Goal: Transaction & Acquisition: Book appointment/travel/reservation

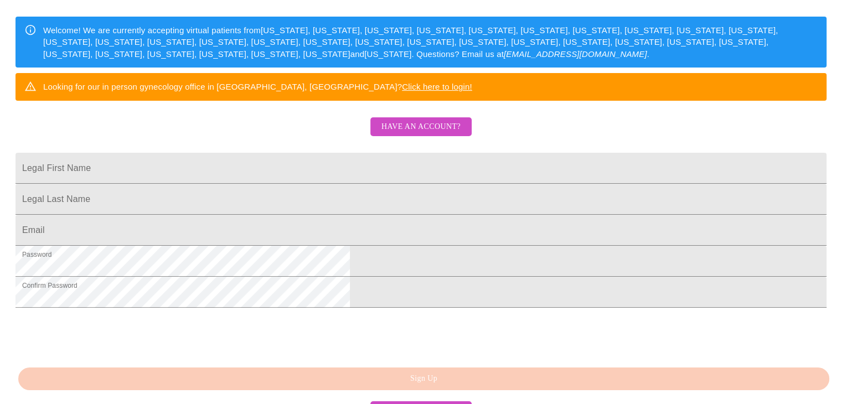
scroll to position [274, 0]
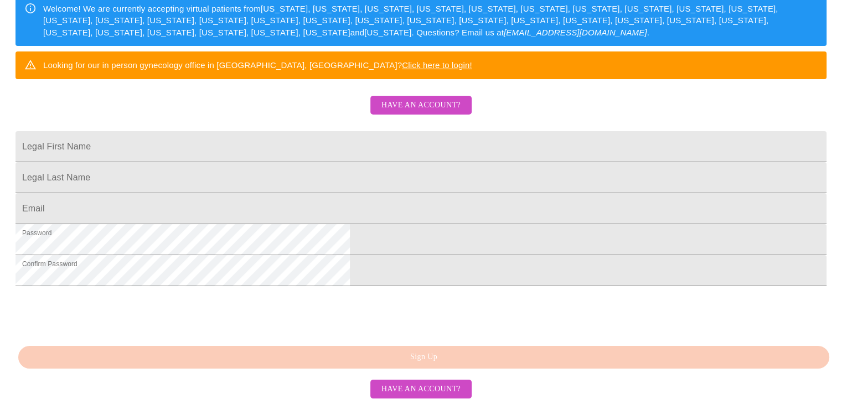
click at [441, 395] on span "Have an account?" at bounding box center [421, 390] width 79 height 14
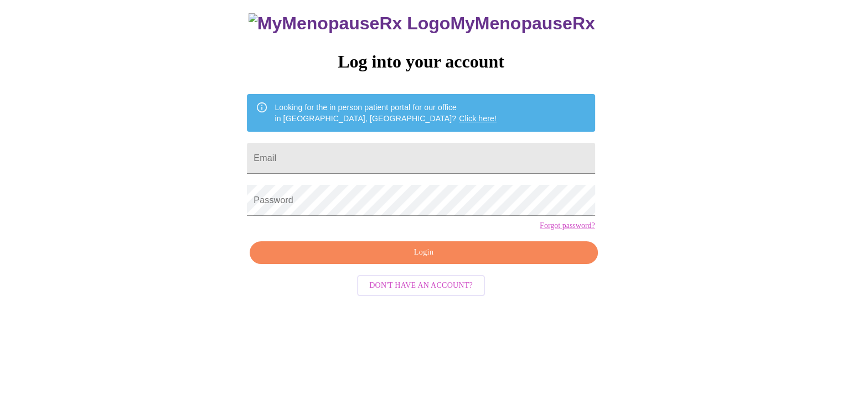
scroll to position [11, 0]
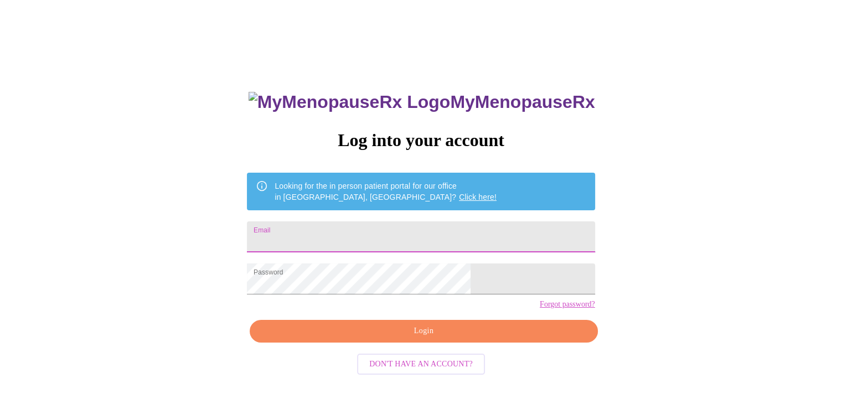
click at [352, 241] on input "Email" at bounding box center [421, 237] width 348 height 31
type input "[EMAIL_ADDRESS][DOMAIN_NAME]"
click at [427, 341] on button "Login" at bounding box center [424, 331] width 348 height 23
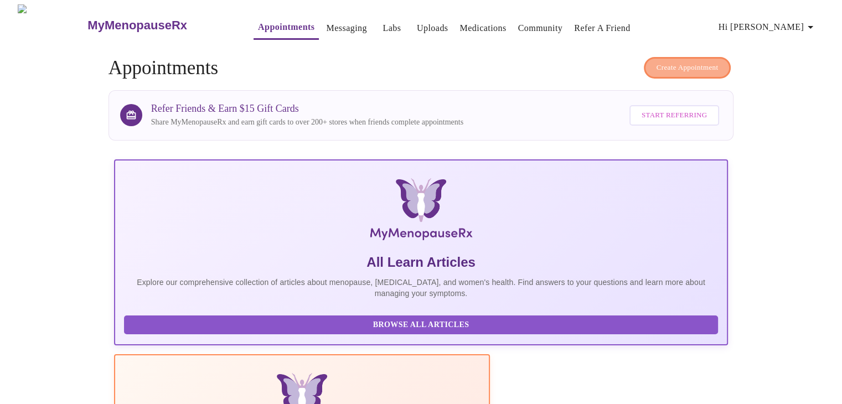
click at [681, 61] on span "Create Appointment" at bounding box center [688, 67] width 62 height 13
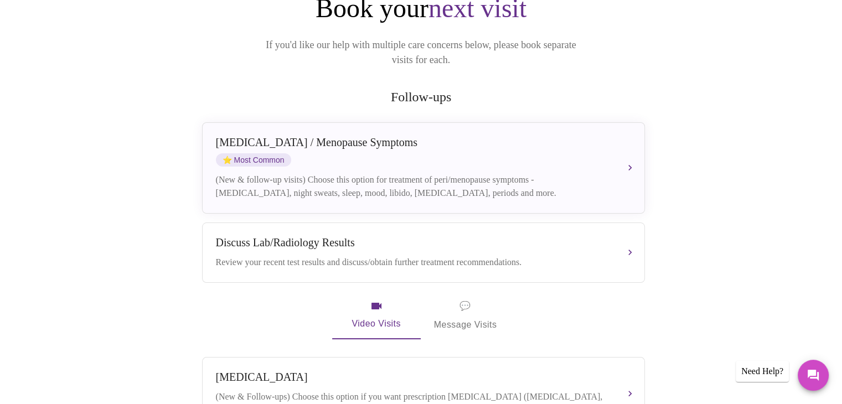
scroll to position [155, 0]
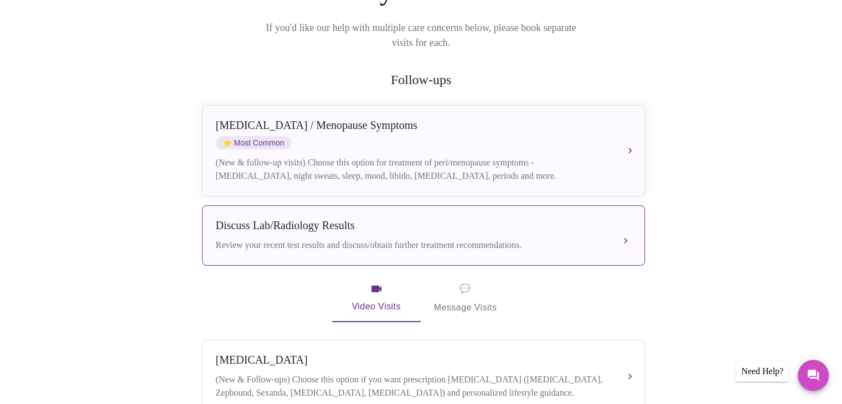
click at [333, 239] on div "Review your recent test results and discuss/obtain further treatment recommenda…" at bounding box center [412, 245] width 393 height 13
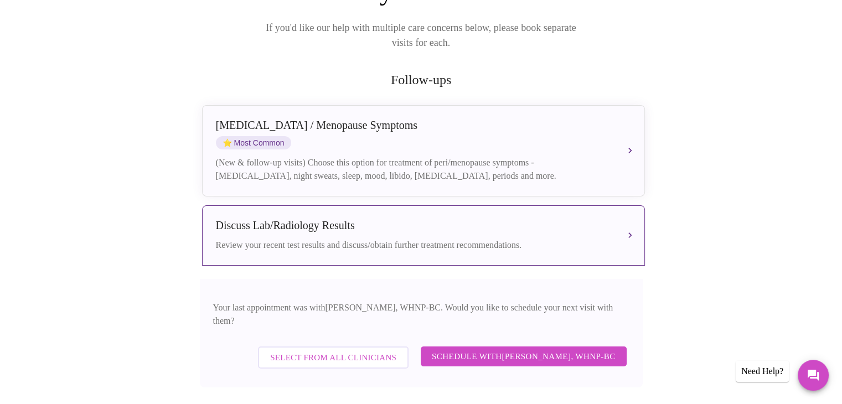
click at [511, 349] on span "Schedule with [PERSON_NAME], WHNP-BC" at bounding box center [524, 356] width 184 height 14
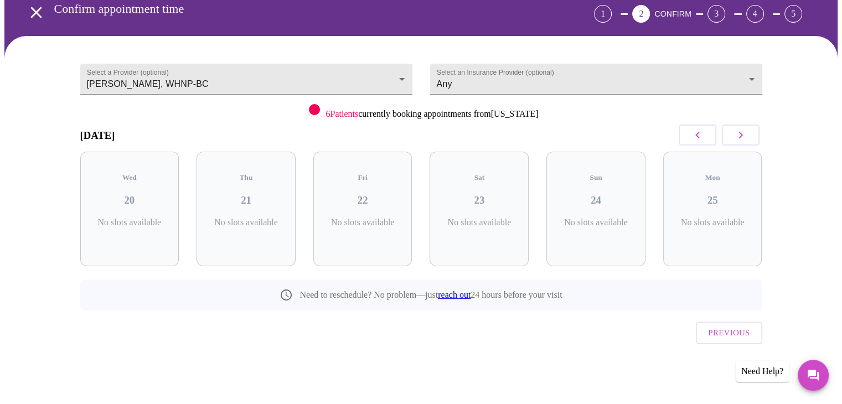
scroll to position [30, 0]
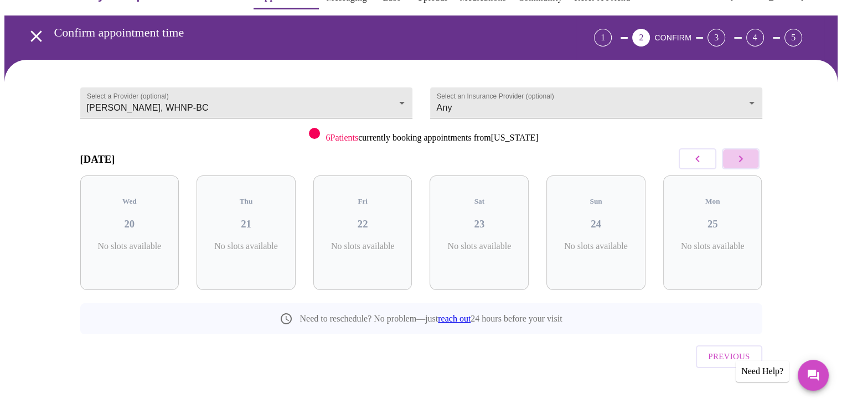
click at [741, 163] on icon "button" at bounding box center [740, 158] width 13 height 13
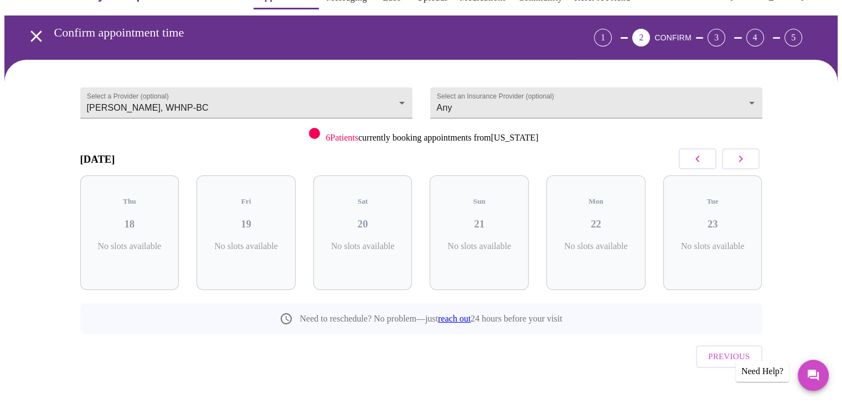
click at [741, 163] on icon "button" at bounding box center [740, 158] width 13 height 13
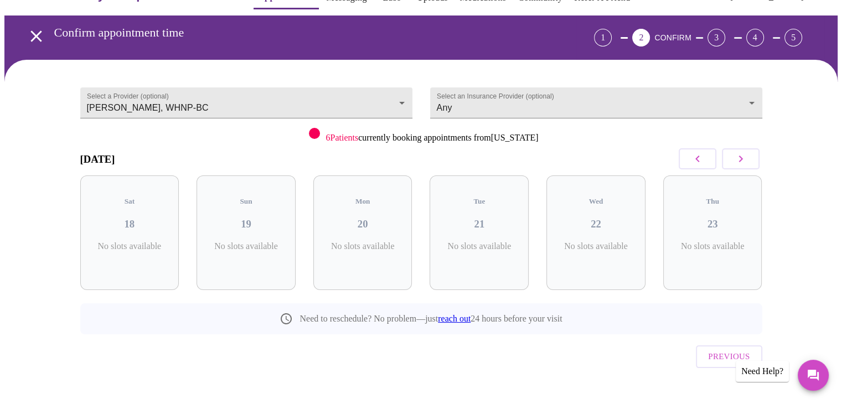
click at [741, 163] on icon "button" at bounding box center [740, 158] width 13 height 13
click at [741, 166] on button "button" at bounding box center [741, 158] width 38 height 21
click at [741, 167] on button "button" at bounding box center [741, 158] width 38 height 21
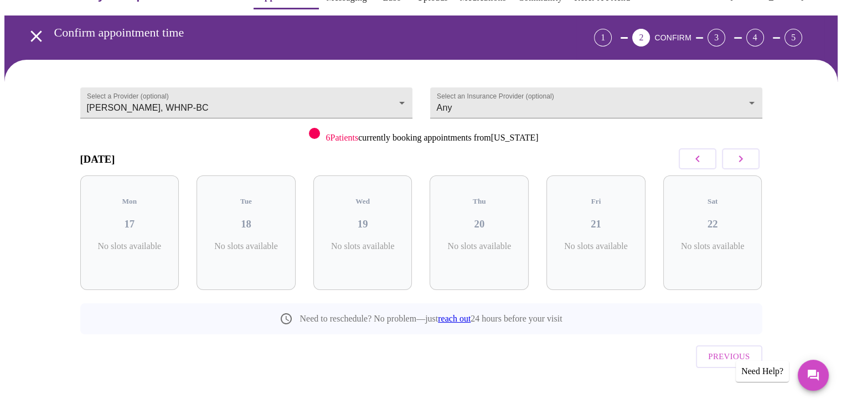
click at [741, 167] on button "button" at bounding box center [741, 158] width 38 height 21
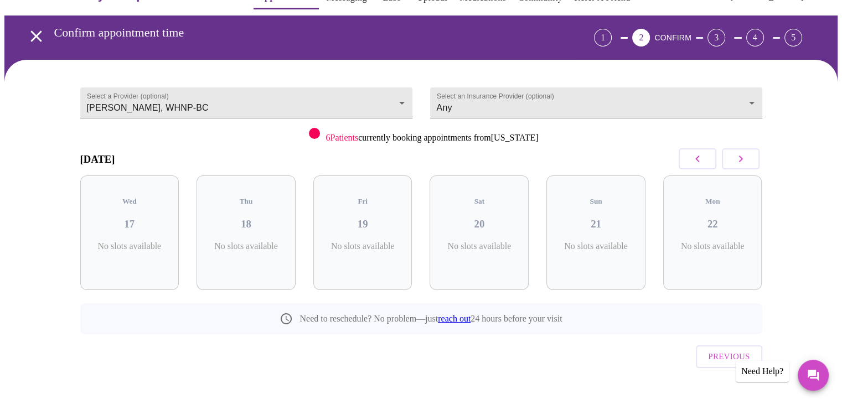
click at [741, 167] on button "button" at bounding box center [741, 158] width 38 height 21
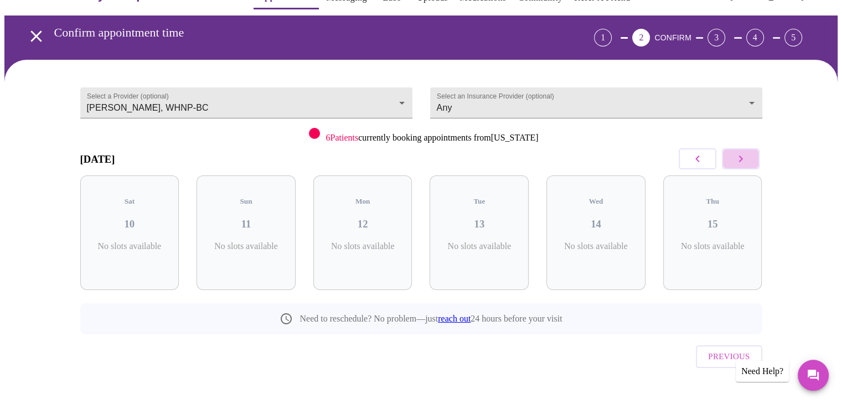
click at [741, 167] on button "button" at bounding box center [741, 158] width 38 height 21
click at [27, 32] on icon "open drawer" at bounding box center [36, 36] width 19 height 19
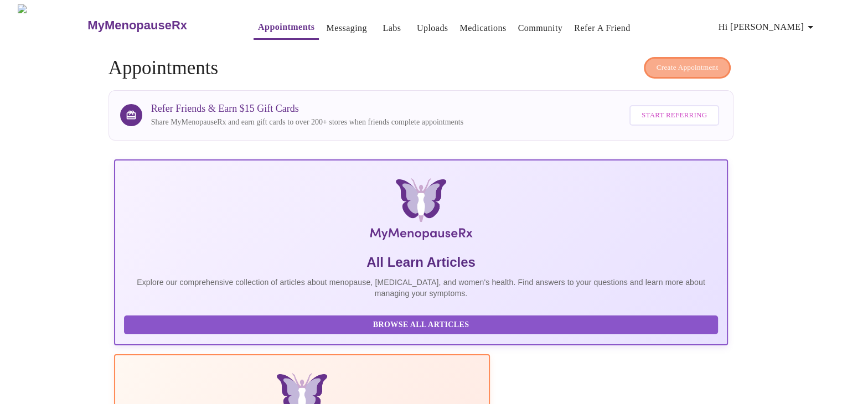
click at [658, 70] on button "Create Appointment" at bounding box center [688, 68] width 88 height 22
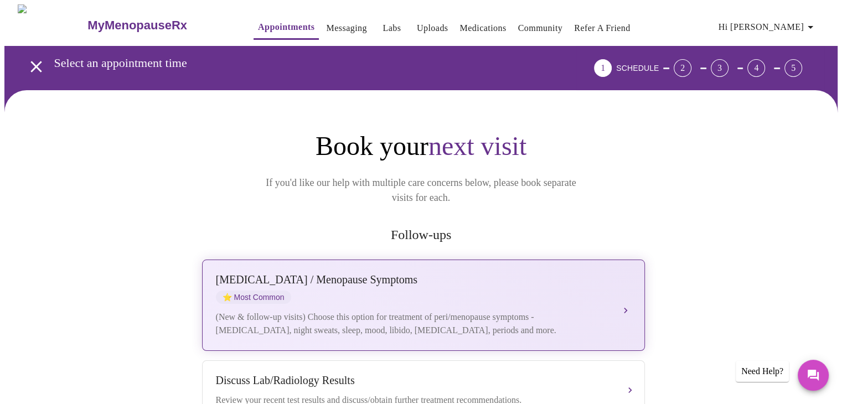
click at [365, 320] on div "(New & follow-up visits) Choose this option for treatment of peri/menopause sym…" at bounding box center [412, 324] width 393 height 27
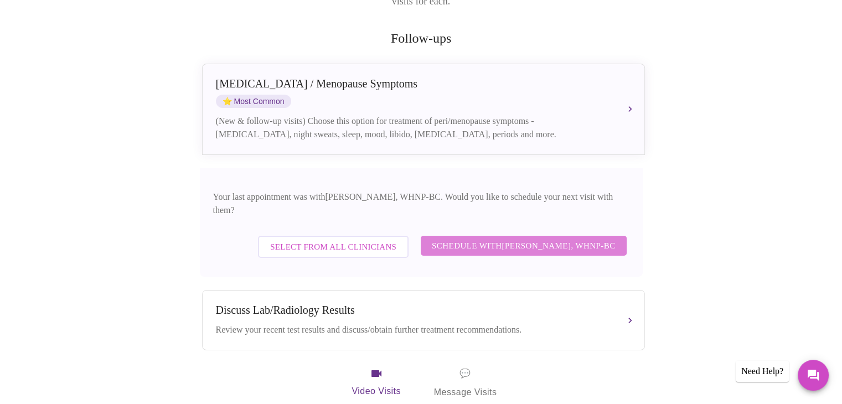
click at [561, 239] on span "Schedule with [PERSON_NAME], WHNP-BC" at bounding box center [524, 246] width 184 height 14
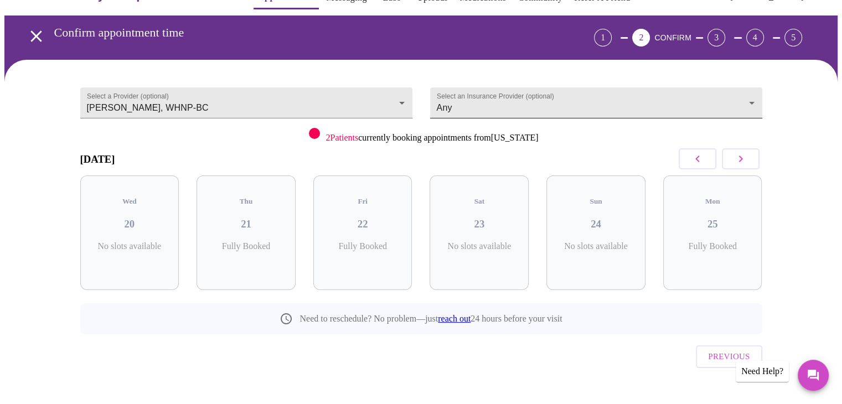
click at [555, 103] on body "MyMenopauseRx Appointments Messaging Labs Uploads Medications Community Refer a…" at bounding box center [421, 199] width 834 height 450
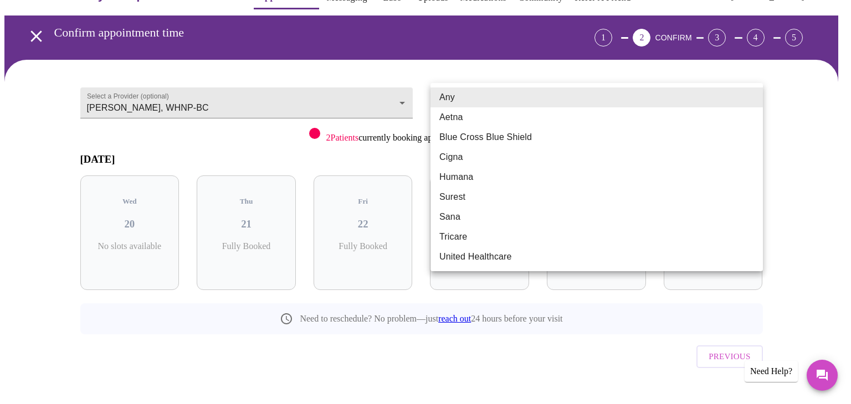
click at [533, 140] on li "Blue Cross Blue Shield" at bounding box center [596, 137] width 332 height 20
type input "Blue Cross Blue Shield"
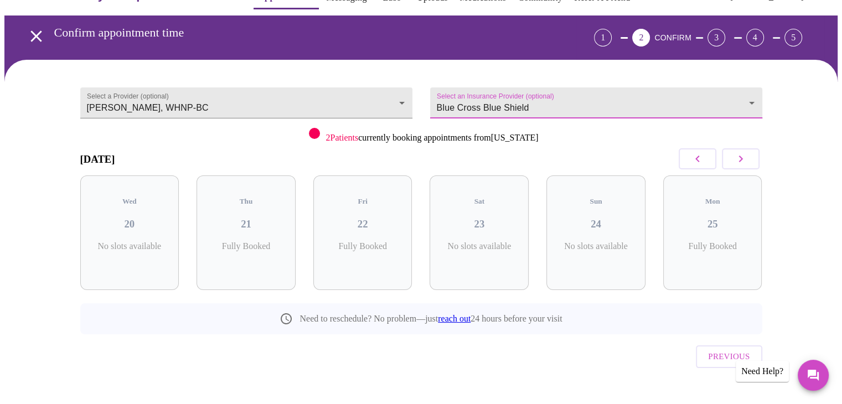
click at [729, 163] on button "button" at bounding box center [741, 158] width 38 height 21
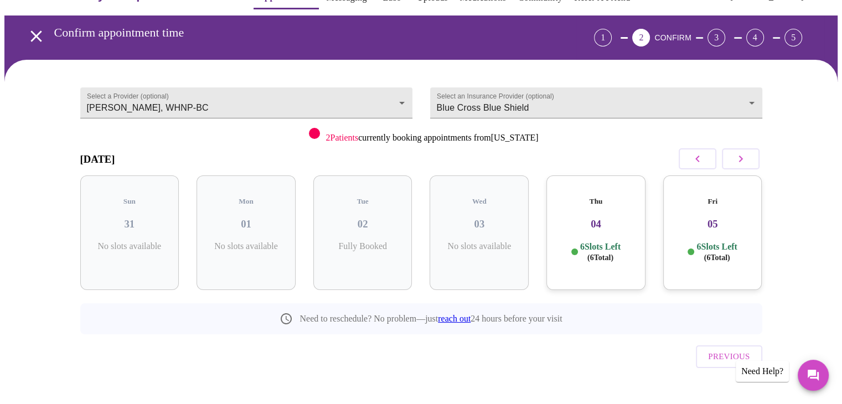
click at [729, 166] on button "button" at bounding box center [741, 158] width 38 height 21
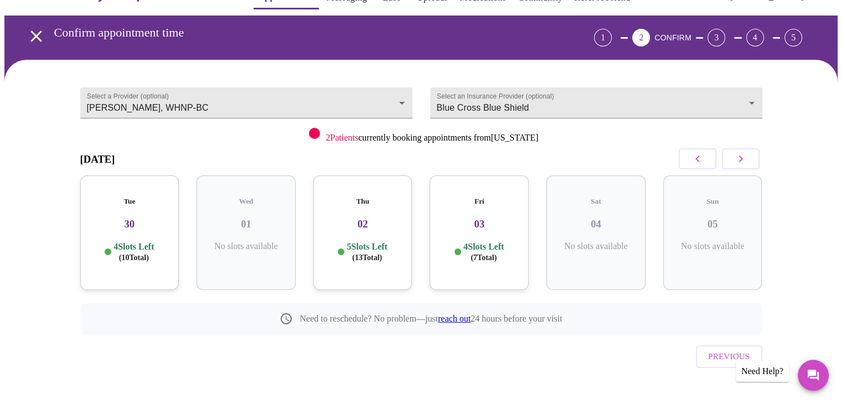
click at [729, 166] on button "button" at bounding box center [741, 158] width 38 height 21
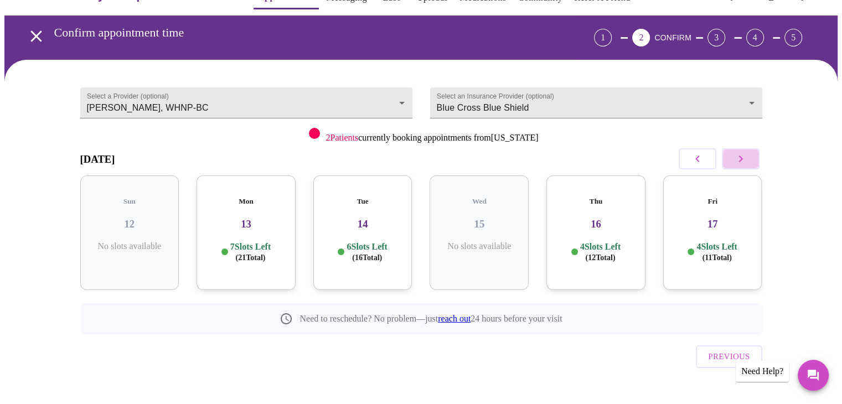
click at [749, 168] on button "button" at bounding box center [741, 158] width 38 height 21
click at [345, 227] on div "Mon 20 8 Slots Left ( 23 Total)" at bounding box center [362, 233] width 99 height 115
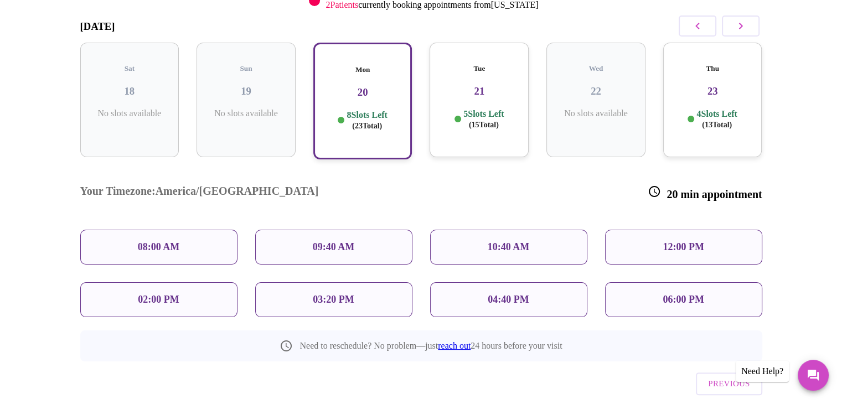
scroll to position [164, 0]
click at [707, 229] on div "12:00 PM" at bounding box center [683, 246] width 157 height 35
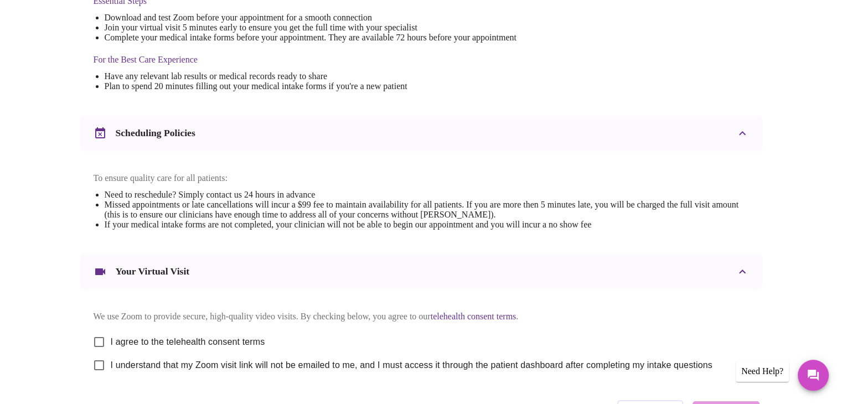
scroll to position [343, 0]
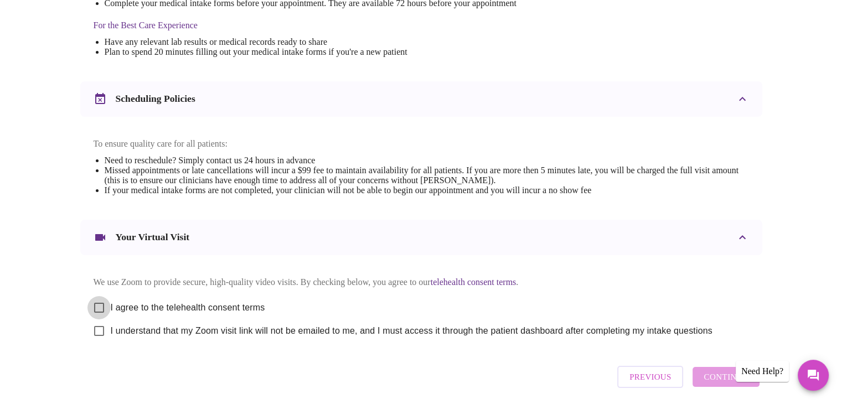
click at [96, 318] on input "I agree to the telehealth consent terms" at bounding box center [99, 307] width 23 height 23
checkbox input "true"
click at [102, 343] on input "I understand that my Zoom visit link will not be emailed to me, and I must acce…" at bounding box center [99, 331] width 23 height 23
checkbox input "true"
click at [729, 384] on span "Continue" at bounding box center [726, 377] width 44 height 14
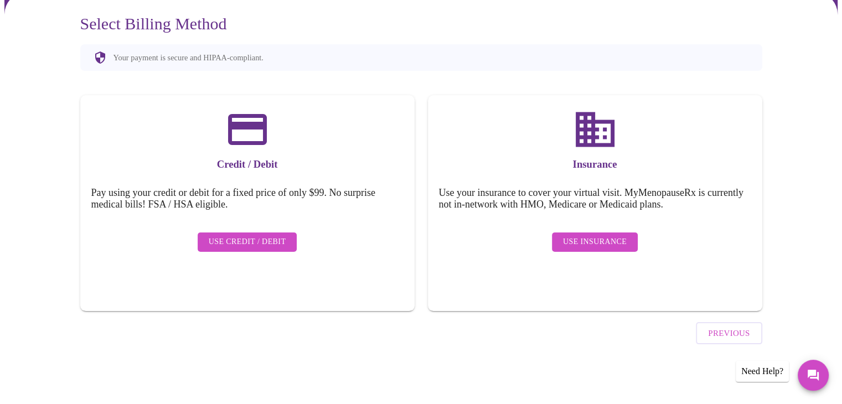
scroll to position [66, 0]
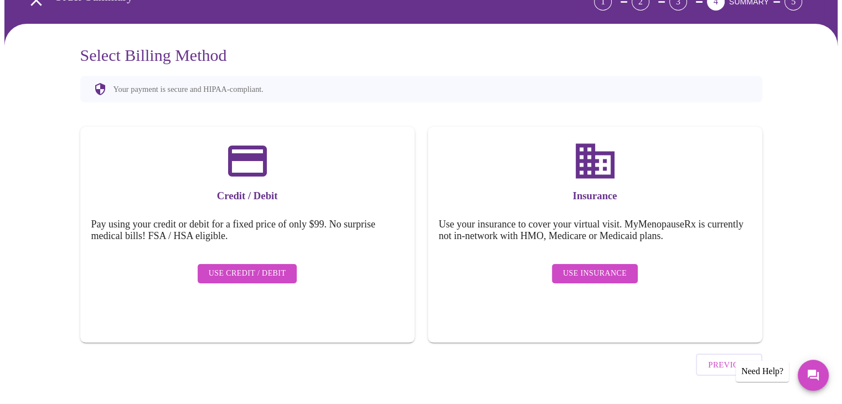
click at [579, 273] on button "Use Insurance" at bounding box center [595, 273] width 86 height 19
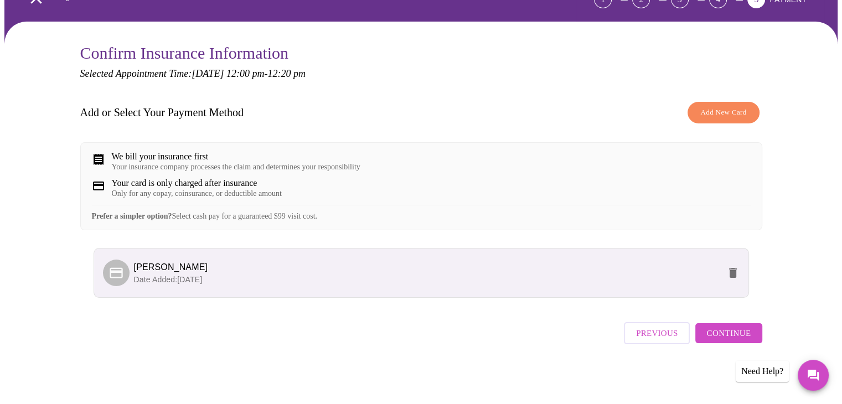
scroll to position [76, 0]
click at [747, 340] on span "Continue" at bounding box center [729, 333] width 44 height 14
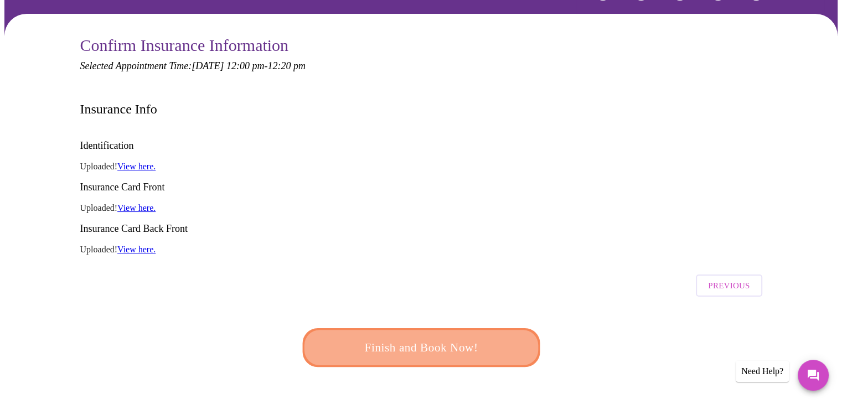
click at [516, 328] on button "Finish and Book Now!" at bounding box center [421, 347] width 238 height 39
